Goal: Use online tool/utility: Utilize a website feature to perform a specific function

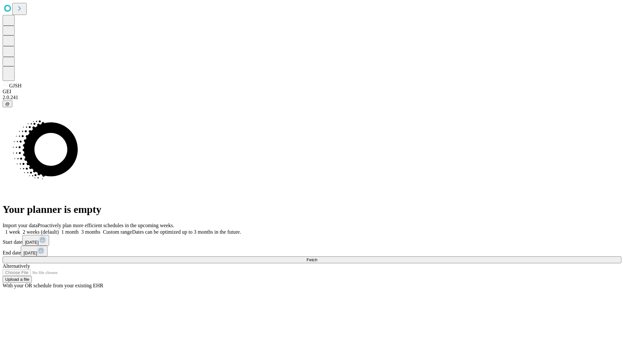
click at [317, 258] on span "Fetch" at bounding box center [312, 260] width 11 height 5
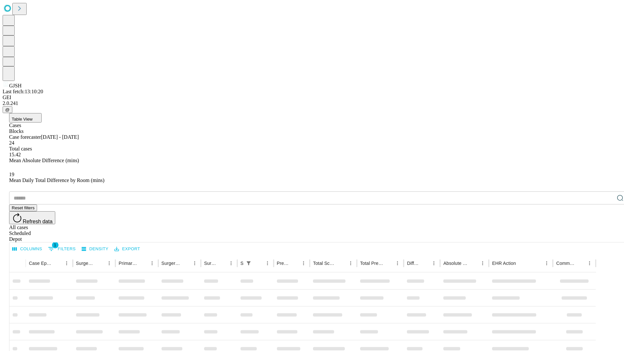
click at [33, 117] on span "Table View" at bounding box center [22, 119] width 21 height 5
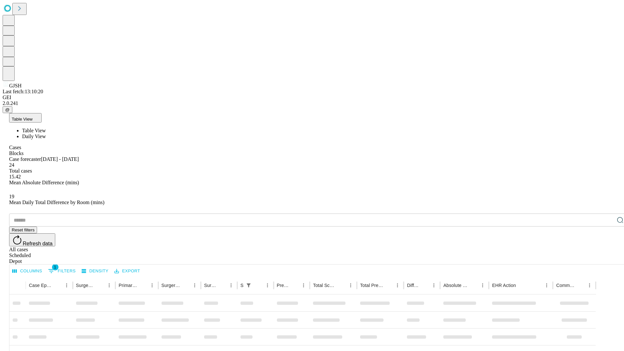
click at [46, 134] on span "Daily View" at bounding box center [34, 137] width 24 height 6
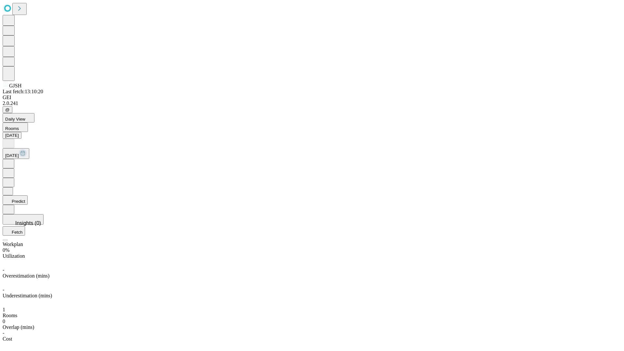
click at [28, 195] on button "Predict" at bounding box center [15, 199] width 25 height 9
